Goal: Register for event/course

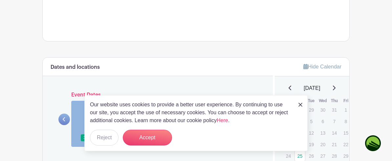
scroll to position [278, 0]
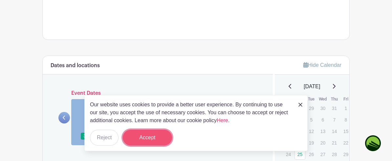
click at [144, 137] on button "Accept" at bounding box center [147, 137] width 49 height 16
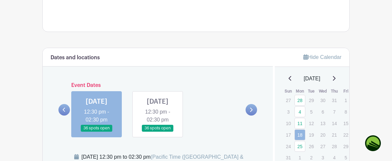
scroll to position [285, 0]
click at [335, 124] on p "14" at bounding box center [334, 123] width 11 height 10
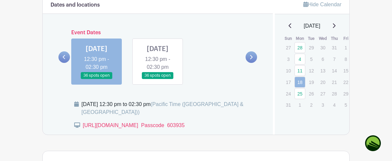
scroll to position [343, 0]
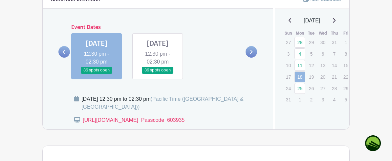
click at [97, 74] on link at bounding box center [97, 74] width 0 height 0
click at [250, 54] on icon at bounding box center [251, 51] width 3 height 5
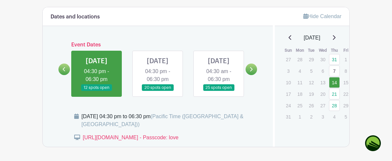
scroll to position [272, 0]
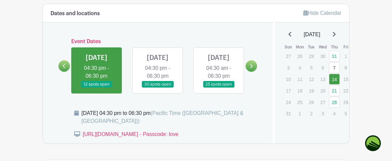
click at [97, 88] on link at bounding box center [97, 88] width 0 height 0
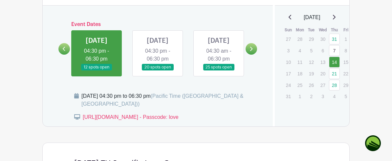
scroll to position [291, 0]
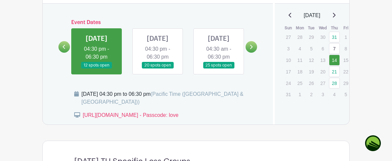
click at [158, 69] on link at bounding box center [158, 69] width 0 height 0
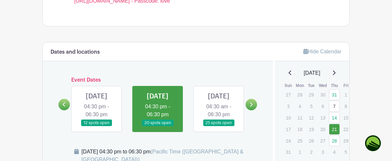
scroll to position [241, 0]
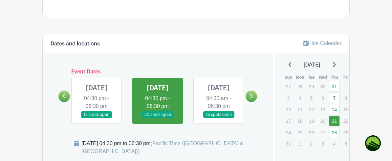
click at [219, 118] on link at bounding box center [219, 118] width 0 height 0
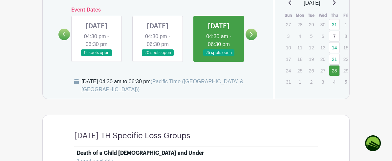
scroll to position [302, 0]
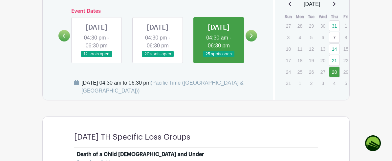
click at [97, 57] on link at bounding box center [97, 57] width 0 height 0
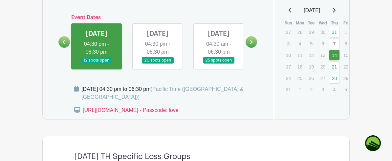
scroll to position [293, 0]
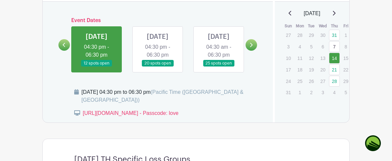
click at [336, 47] on link "7" at bounding box center [334, 46] width 11 height 11
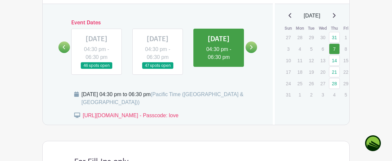
scroll to position [290, 0]
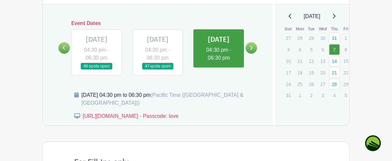
click at [219, 62] on link at bounding box center [219, 62] width 0 height 0
click at [335, 63] on link "14" at bounding box center [334, 61] width 11 height 11
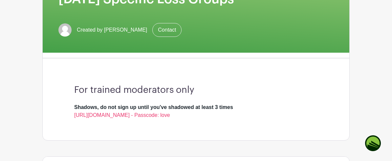
scroll to position [120, 0]
